Goal: Task Accomplishment & Management: Manage account settings

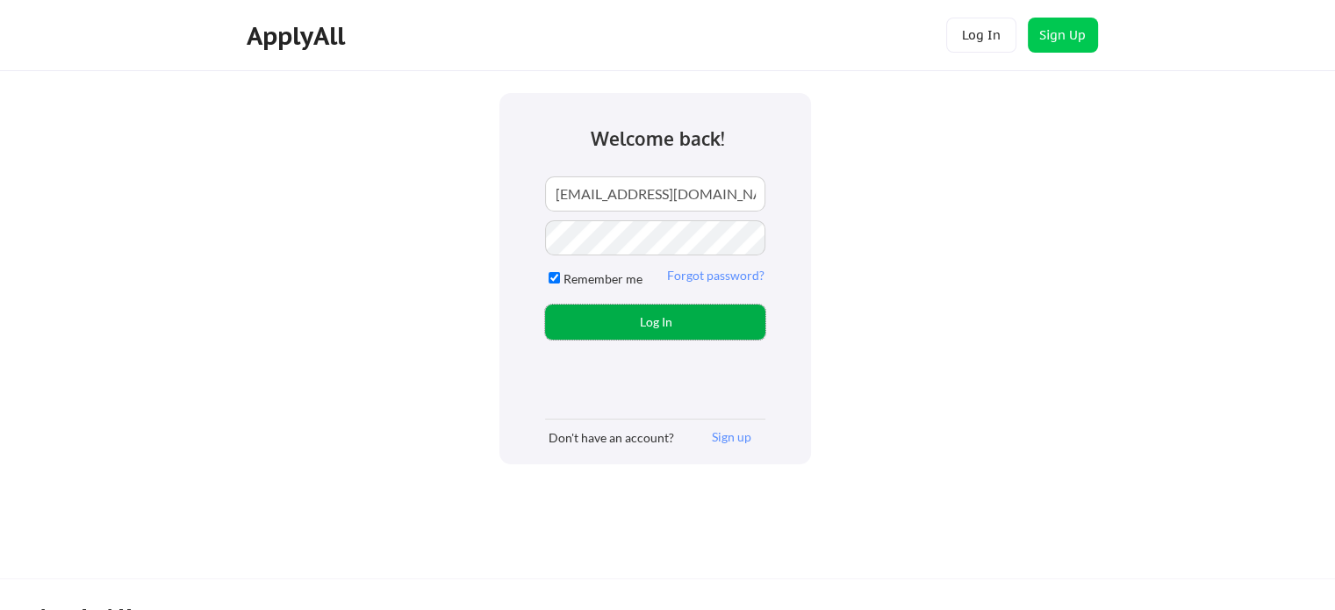
click at [645, 332] on button "Log In" at bounding box center [655, 322] width 220 height 35
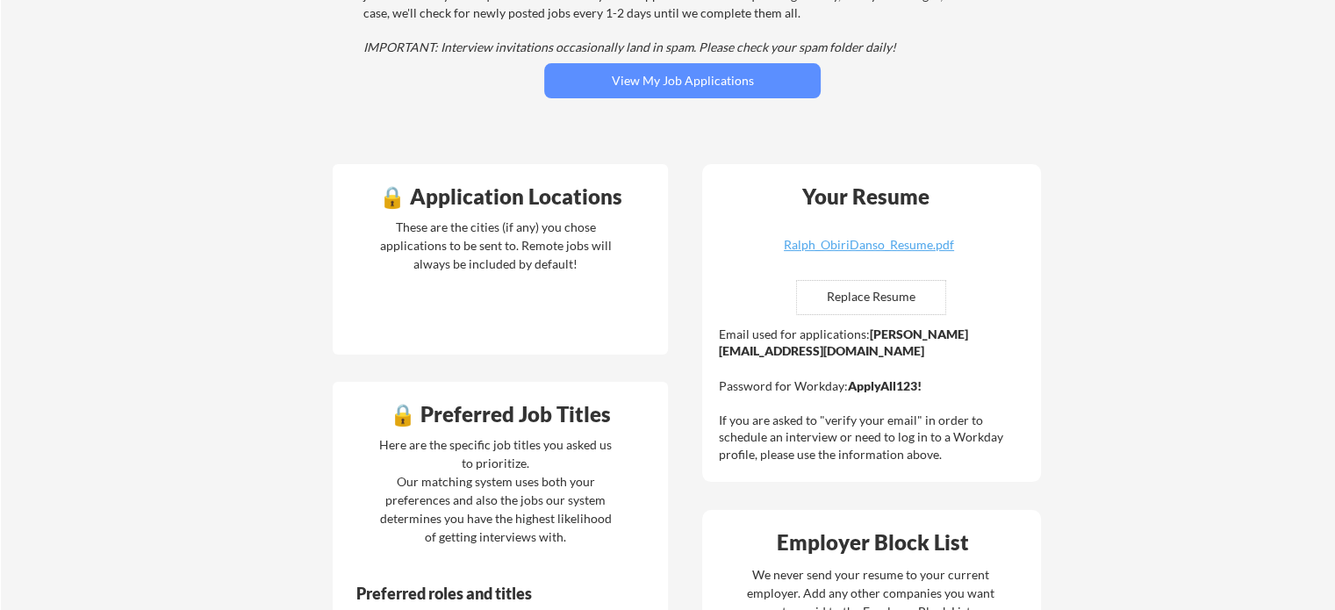
scroll to position [316, 0]
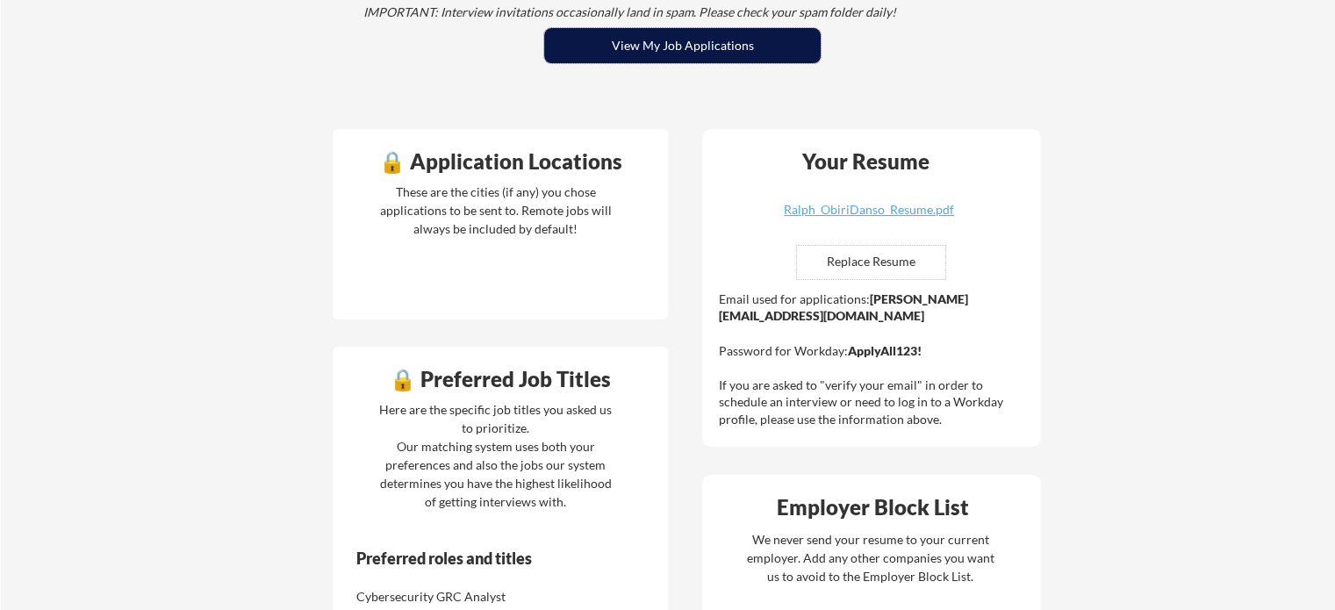
click at [641, 45] on button "View My Job Applications" at bounding box center [682, 45] width 277 height 35
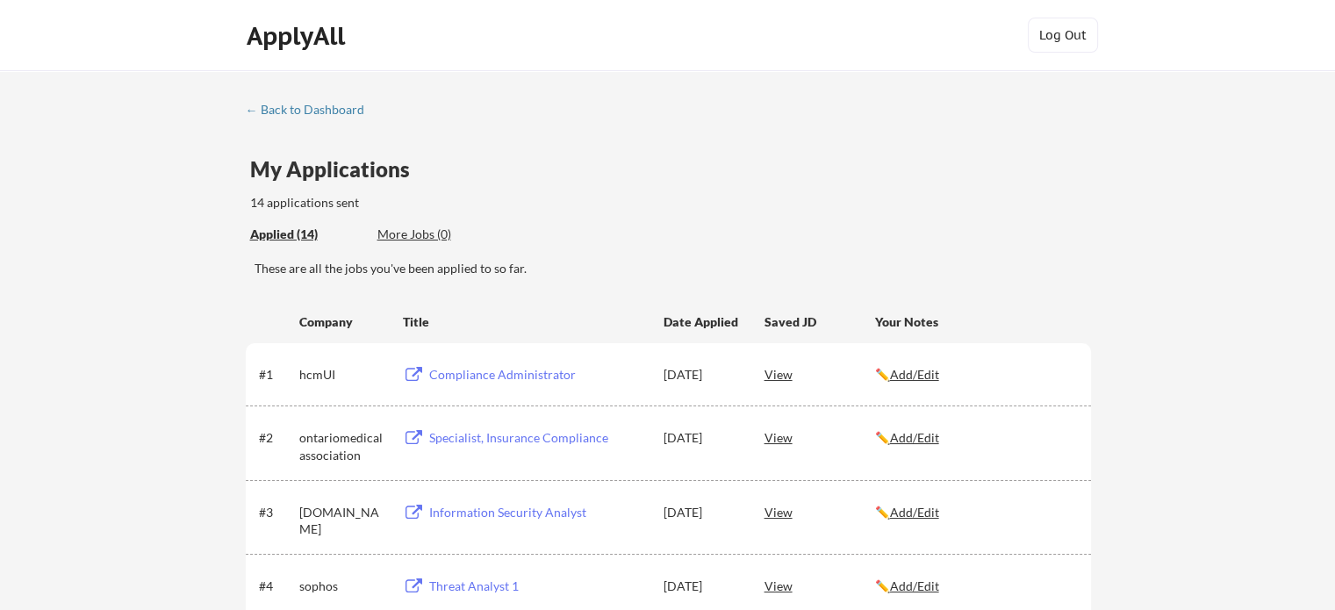
click at [1061, 28] on button "Log Out" at bounding box center [1063, 35] width 70 height 35
